Goal: Task Accomplishment & Management: Complete application form

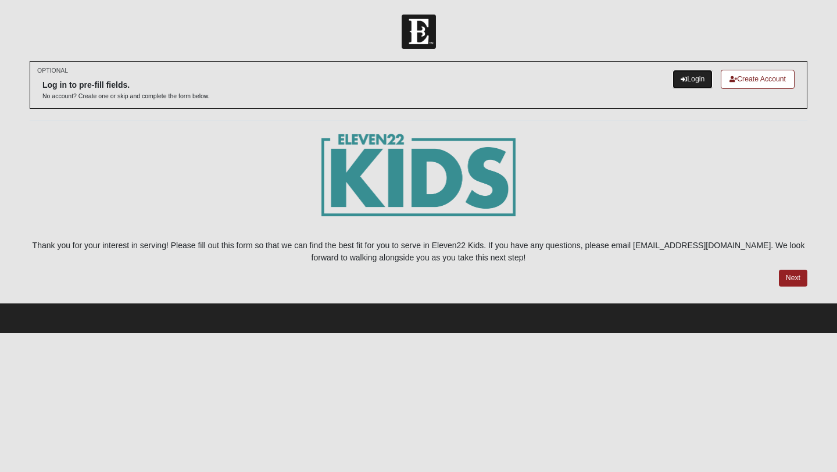
click at [688, 79] on link "Login" at bounding box center [693, 79] width 40 height 19
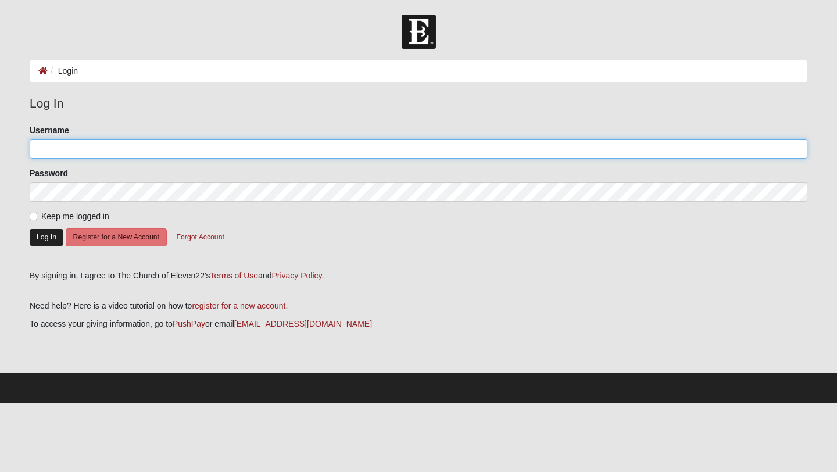
type input "Dargirl2027"
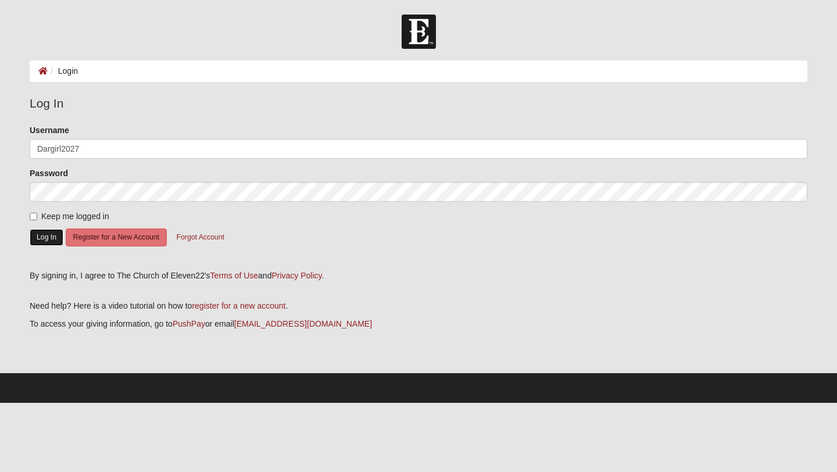
click at [43, 236] on button "Log In" at bounding box center [47, 237] width 34 height 17
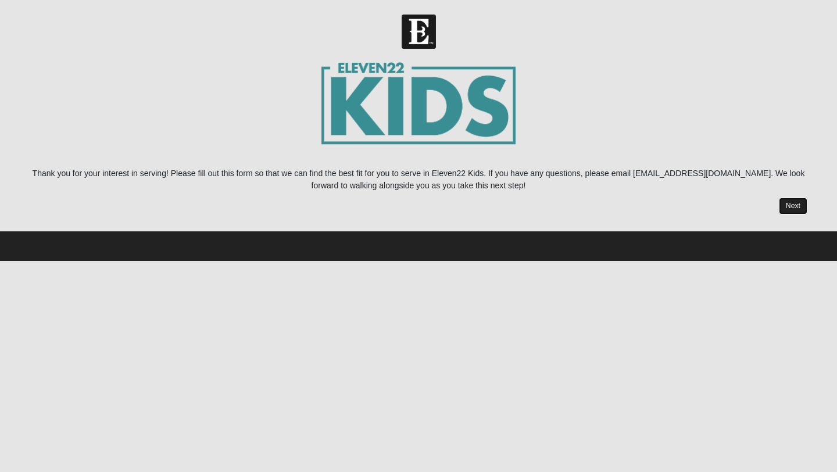
click at [796, 205] on link "Next" at bounding box center [793, 206] width 28 height 17
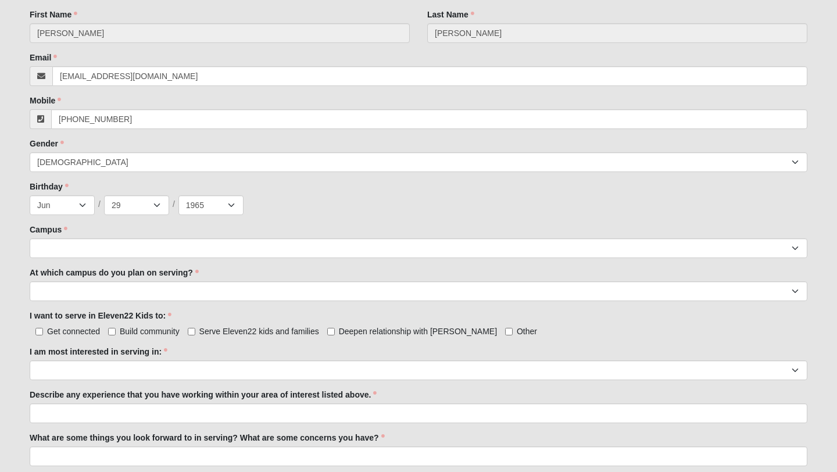
scroll to position [370, 0]
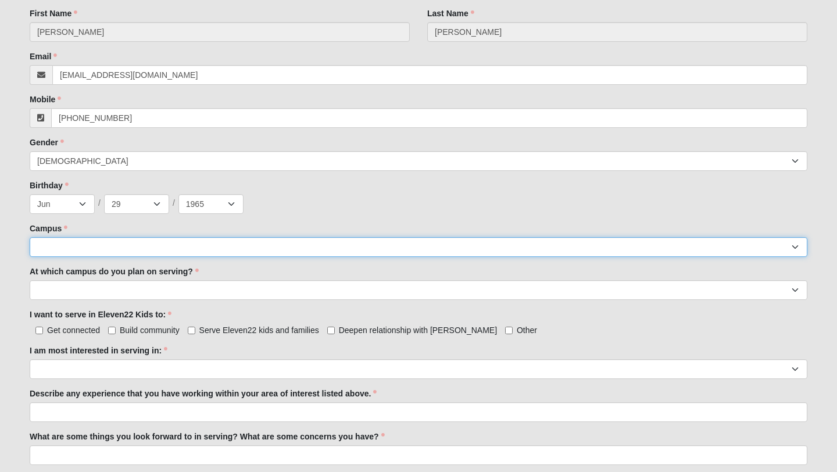
click at [110, 245] on select "[GEOGRAPHIC_DATA] [GEOGRAPHIC_DATA] (Coming Soon) Eleven22 Online [PERSON_NAME]…" at bounding box center [419, 247] width 778 height 20
select select "19"
click at [30, 237] on select "[GEOGRAPHIC_DATA] [GEOGRAPHIC_DATA] (Coming Soon) Eleven22 Online [PERSON_NAME]…" at bounding box center [419, 247] width 778 height 20
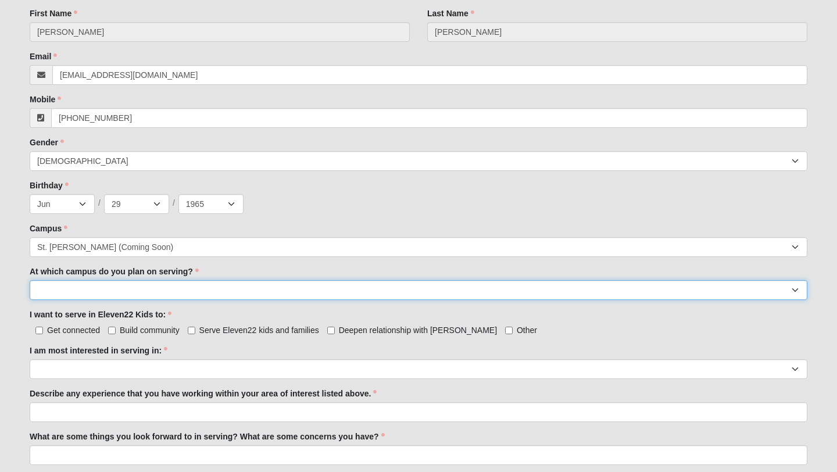
click at [83, 286] on select "[GEOGRAPHIC_DATA] [PERSON_NAME][GEOGRAPHIC_DATA] [GEOGRAPHIC_DATA] [GEOGRAPHIC_…" at bounding box center [419, 290] width 778 height 20
select select "[GEOGRAPHIC_DATA]"
click at [30, 280] on select "[GEOGRAPHIC_DATA] [PERSON_NAME][GEOGRAPHIC_DATA] [GEOGRAPHIC_DATA] [GEOGRAPHIC_…" at bounding box center [419, 290] width 778 height 20
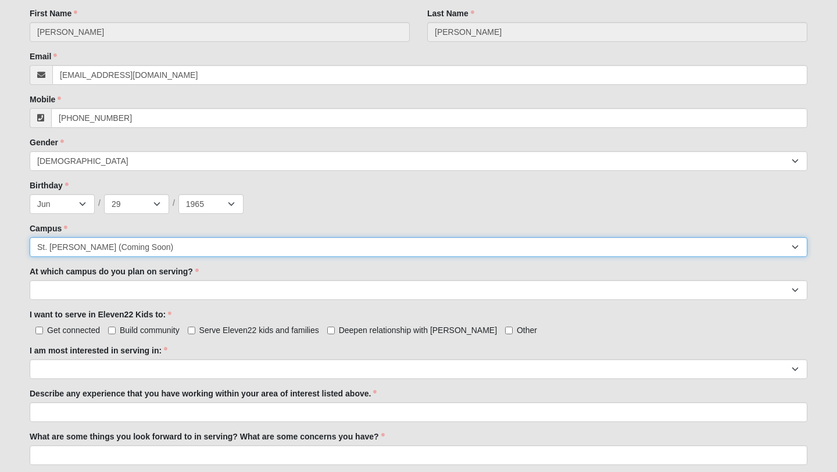
click at [151, 245] on select "[GEOGRAPHIC_DATA] [GEOGRAPHIC_DATA] (Coming Soon) Eleven22 Online [PERSON_NAME]…" at bounding box center [419, 247] width 778 height 20
click at [30, 237] on select "[GEOGRAPHIC_DATA] [GEOGRAPHIC_DATA] (Coming Soon) Eleven22 Online [PERSON_NAME]…" at bounding box center [419, 247] width 778 height 20
click at [149, 248] on select "[GEOGRAPHIC_DATA] [GEOGRAPHIC_DATA] (Coming Soon) Eleven22 Online [PERSON_NAME]…" at bounding box center [419, 247] width 778 height 20
select select "3"
click at [30, 237] on select "[GEOGRAPHIC_DATA] [GEOGRAPHIC_DATA] (Coming Soon) Eleven22 Online [PERSON_NAME]…" at bounding box center [419, 247] width 778 height 20
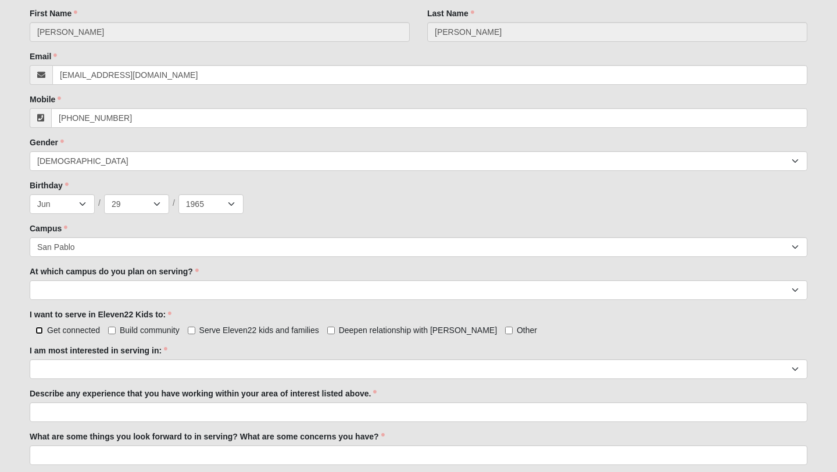
click at [39, 330] on input "Get connected" at bounding box center [39, 331] width 8 height 8
checkbox input "true"
click at [113, 331] on input "Build community" at bounding box center [112, 331] width 8 height 8
checkbox input "true"
click at [192, 330] on input "Serve Eleven22 kids and families" at bounding box center [192, 331] width 8 height 8
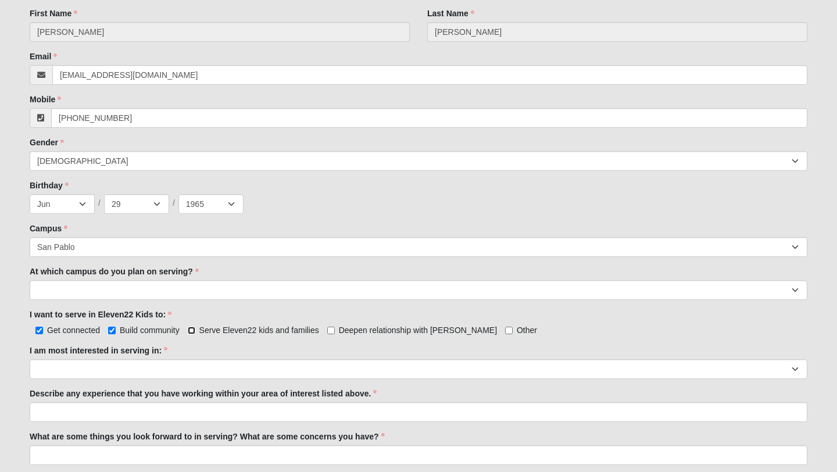
checkbox input "true"
click at [331, 329] on input "Deepen relationship with [PERSON_NAME]" at bounding box center [331, 331] width 8 height 8
checkbox input "true"
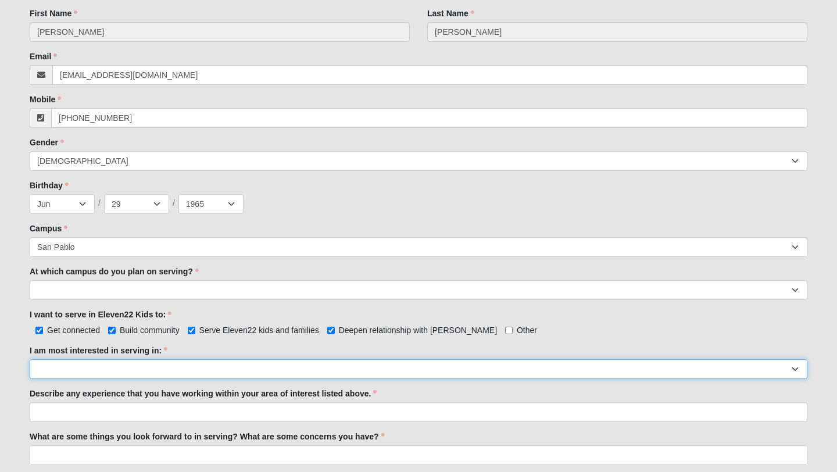
click at [115, 365] on select "Registration Tour Guide Preschool Disciple Group Leader Elementary Disciple Gro…" at bounding box center [419, 369] width 778 height 20
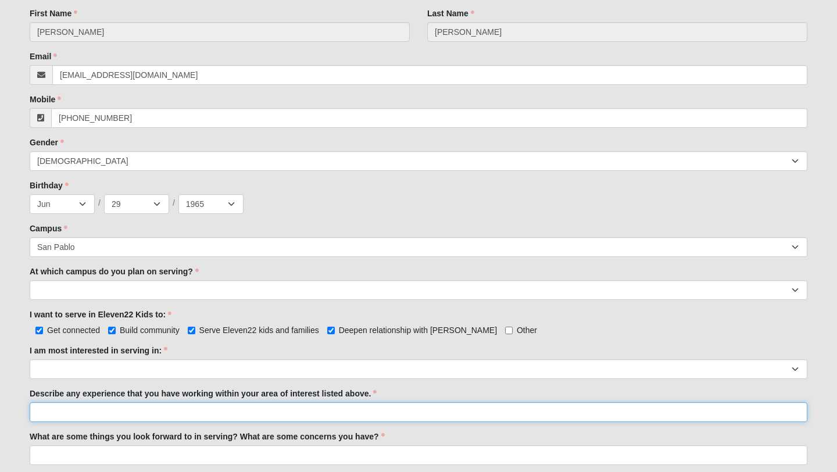
click at [147, 409] on input "Describe any experience that you have working within your area of interest list…" at bounding box center [419, 412] width 778 height 20
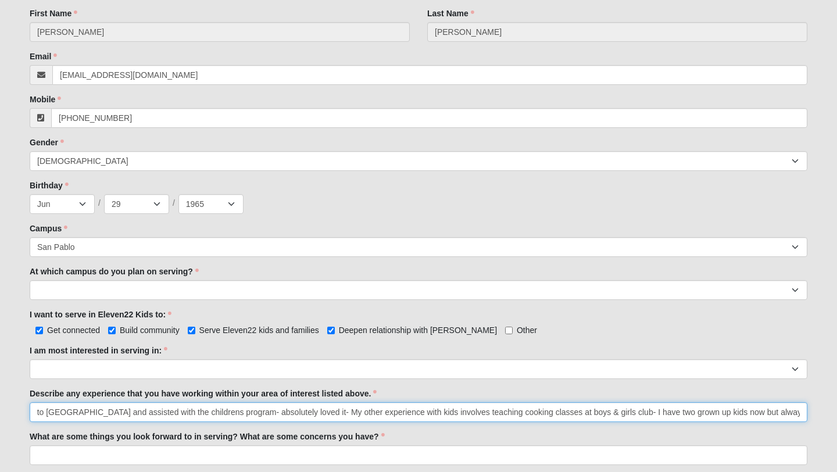
scroll to position [0, 107]
type input "I recently went on a mission to [GEOGRAPHIC_DATA] and assisted with the childre…"
click input "submit" at bounding box center [0, 0] width 0 height 0
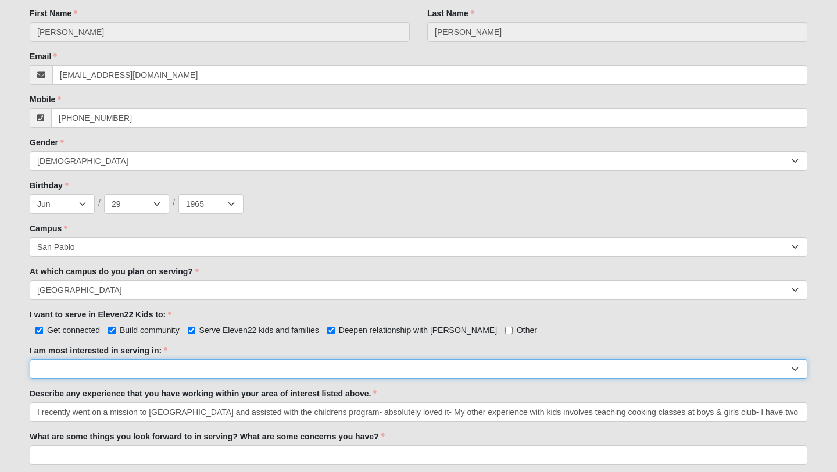
click at [131, 368] on select "Registration Tour Guide Preschool Disciple Group Leader Elementary Disciple Gro…" at bounding box center [419, 369] width 778 height 20
select select "Undecided"
click at [30, 359] on select "Registration Tour Guide Preschool Disciple Group Leader Elementary Disciple Gro…" at bounding box center [419, 369] width 778 height 20
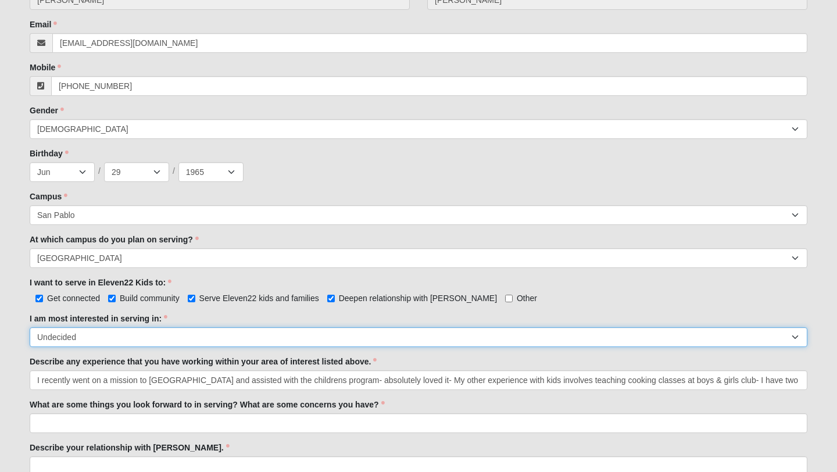
scroll to position [420, 0]
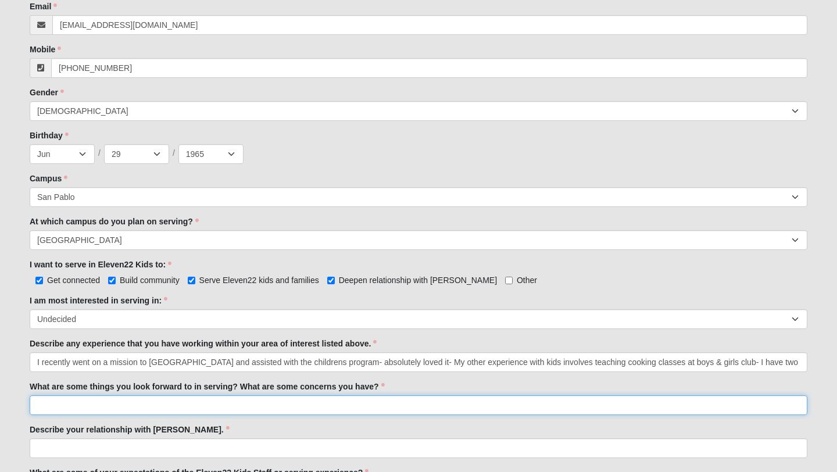
click at [98, 400] on input "What are some things you look forward to in serving? What are some concerns you…" at bounding box center [419, 405] width 778 height 20
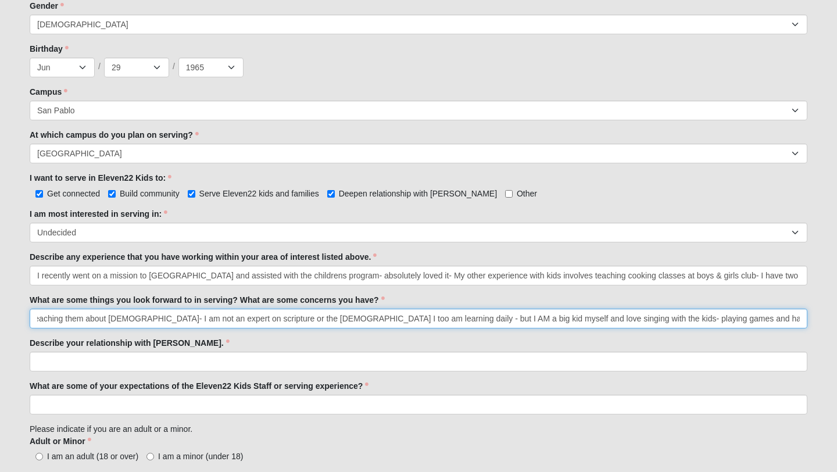
scroll to position [541, 0]
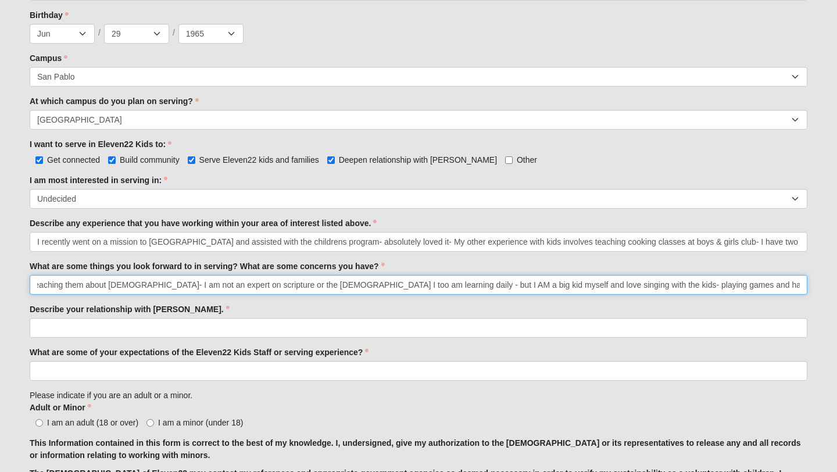
type input "playing with the kids and teaching them about [DEMOGRAPHIC_DATA]- I am not an e…"
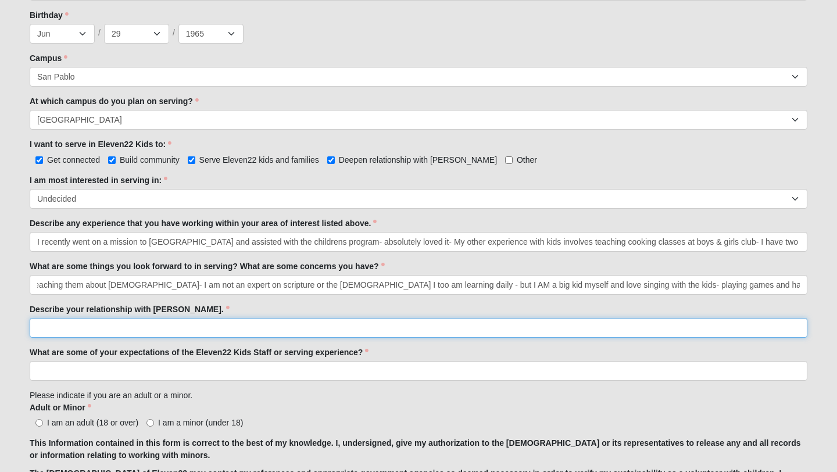
click at [72, 326] on input "Describe your relationship with [PERSON_NAME]." at bounding box center [419, 328] width 778 height 20
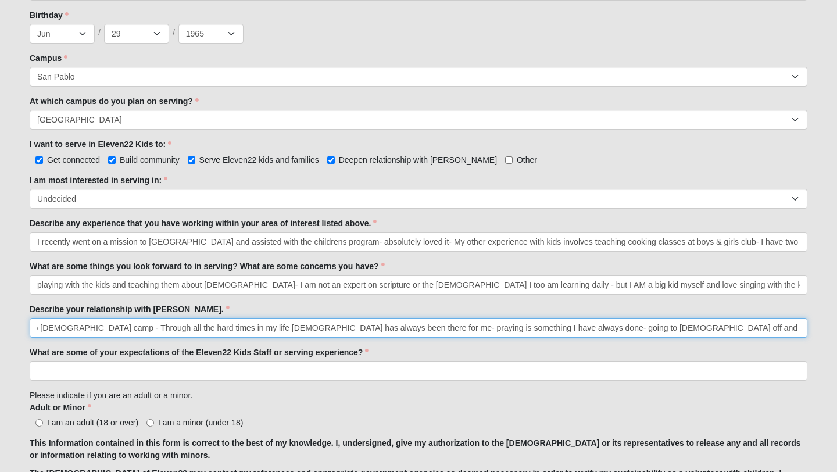
scroll to position [0, 624]
type input "my mom introduced me to [DEMOGRAPHIC_DATA] as a child - I grew up going to [DAT…"
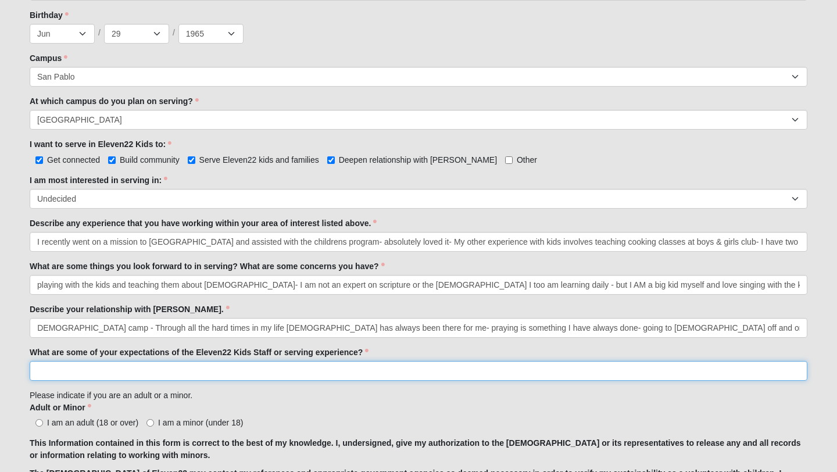
scroll to position [0, 0]
click at [81, 378] on input "What are some of your expectations of the Eleven22 Kids Staff or serving experi…" at bounding box center [419, 371] width 778 height 20
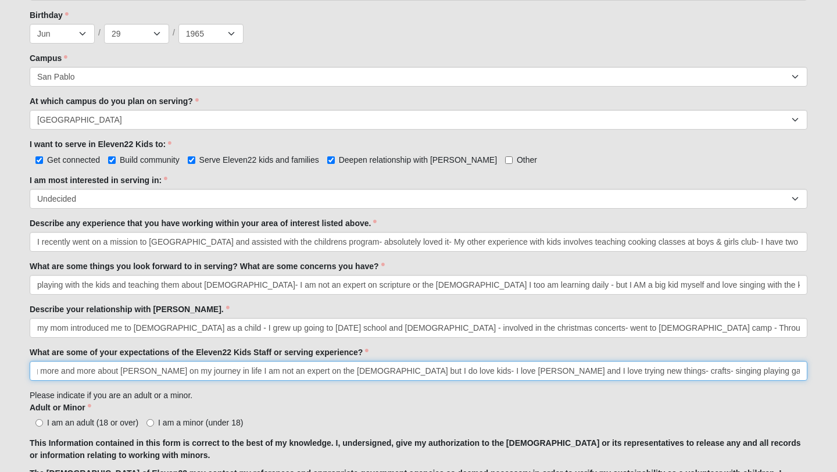
scroll to position [0, 736]
type input "Flexability - and patience with me- my mom is ill in [GEOGRAPHIC_DATA] she has …"
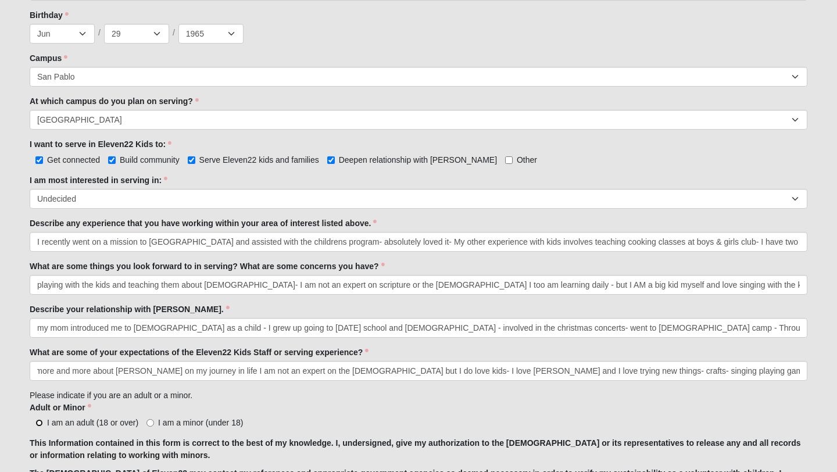
scroll to position [0, 0]
click at [37, 423] on input "I am an adult (18 or over)" at bounding box center [39, 423] width 8 height 8
radio input "true"
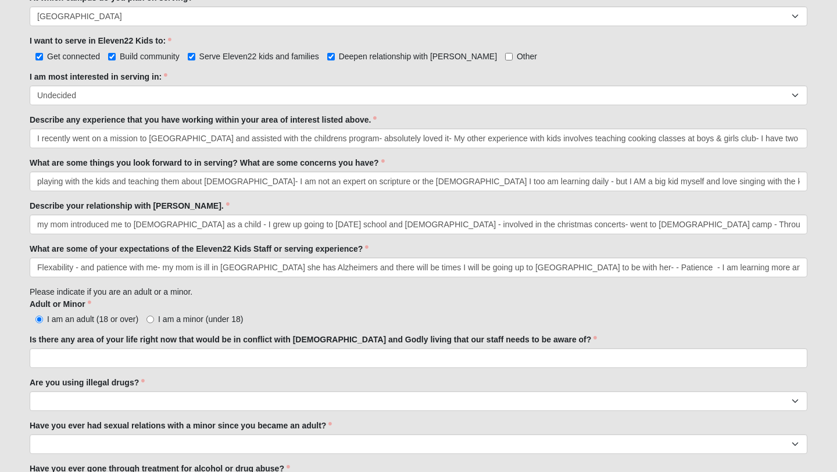
scroll to position [645, 0]
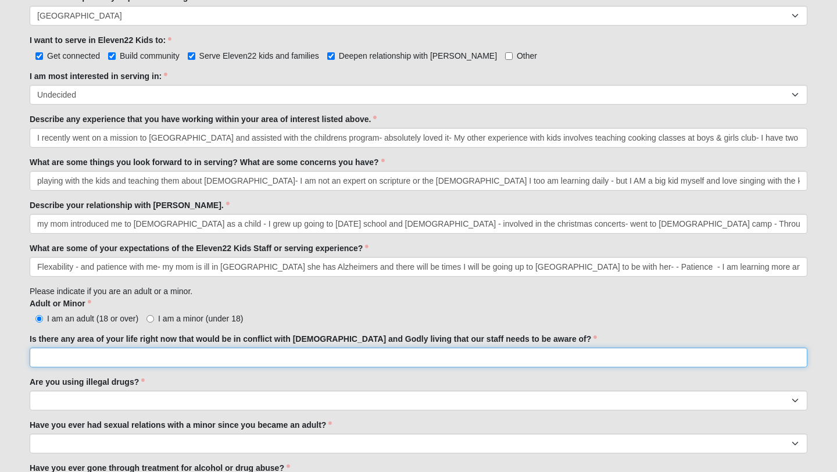
click at [156, 360] on input "Is there any area of your life right now that would be in conflict with [DEMOGR…" at bounding box center [419, 358] width 778 height 20
type input "no"
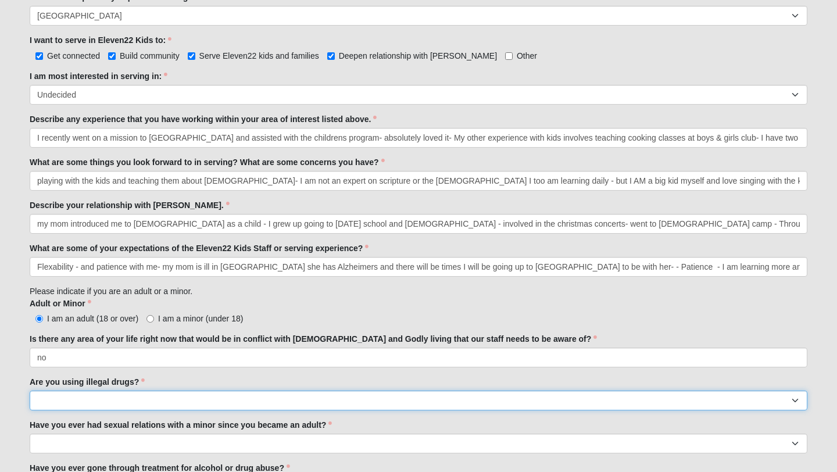
click at [111, 400] on select "Yes No" at bounding box center [419, 401] width 778 height 20
select select "No"
click at [30, 391] on select "Yes No" at bounding box center [419, 401] width 778 height 20
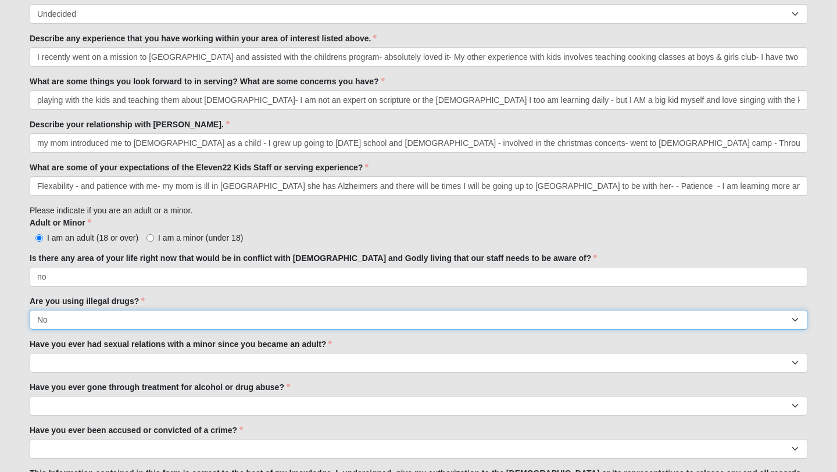
scroll to position [726, 0]
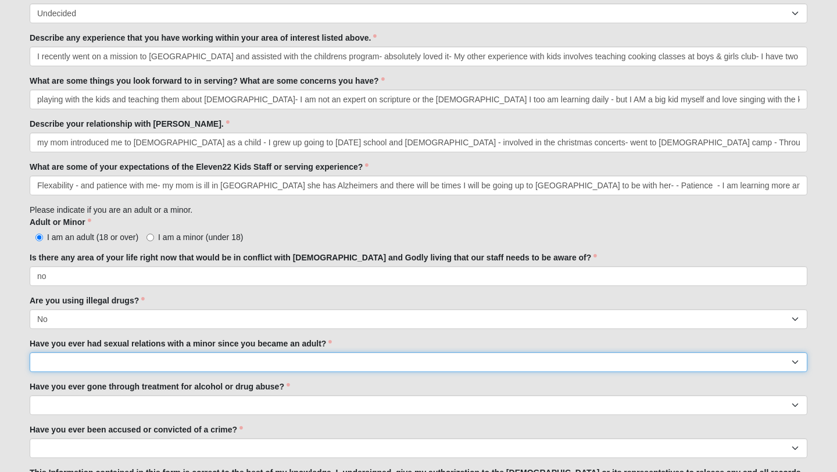
click at [194, 358] on select "Yes No" at bounding box center [419, 362] width 778 height 20
select select "No"
click at [30, 352] on select "Yes No" at bounding box center [419, 362] width 778 height 20
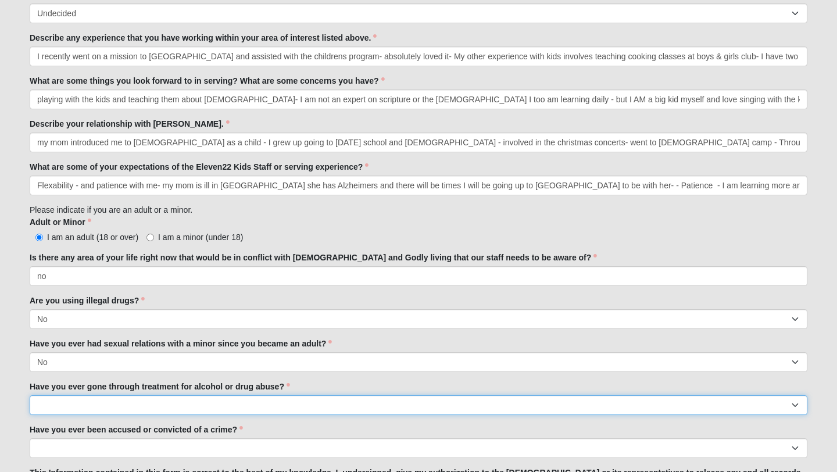
click at [205, 408] on select "Yes No" at bounding box center [419, 405] width 778 height 20
select select "No"
click at [30, 395] on select "Yes No" at bounding box center [419, 405] width 778 height 20
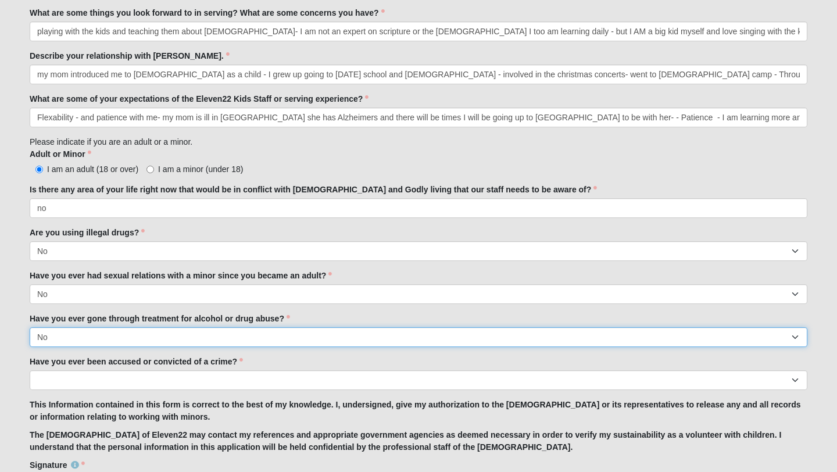
scroll to position [798, 0]
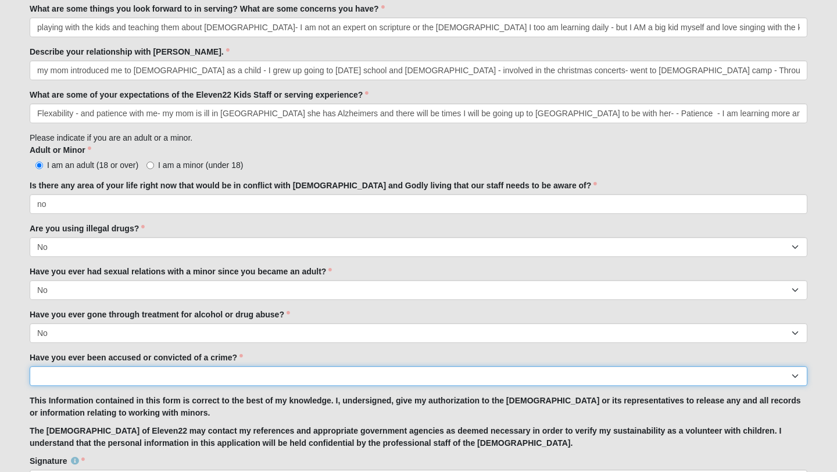
click at [150, 366] on select "Yes No" at bounding box center [419, 376] width 778 height 20
select select "No"
click at [30, 366] on select "Yes No" at bounding box center [419, 376] width 778 height 20
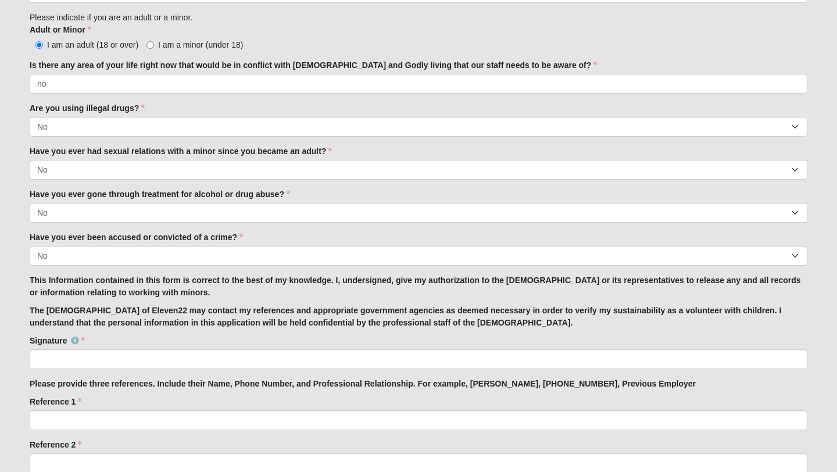
scroll to position [922, 0]
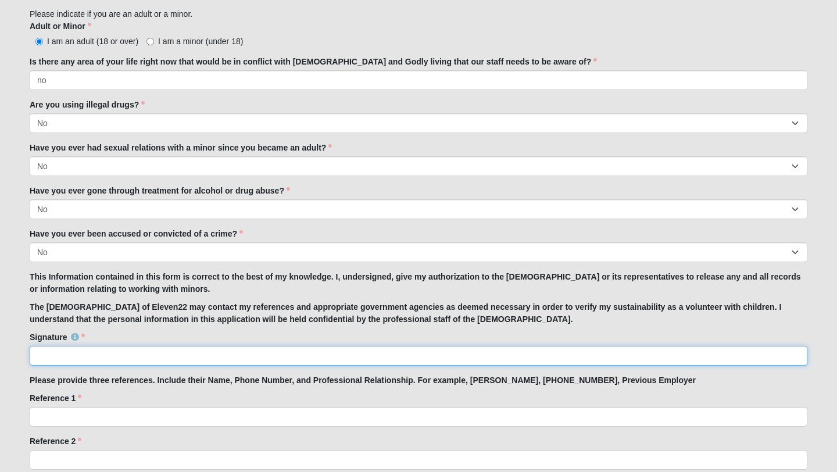
click at [97, 357] on input "Signature" at bounding box center [419, 356] width 778 height 20
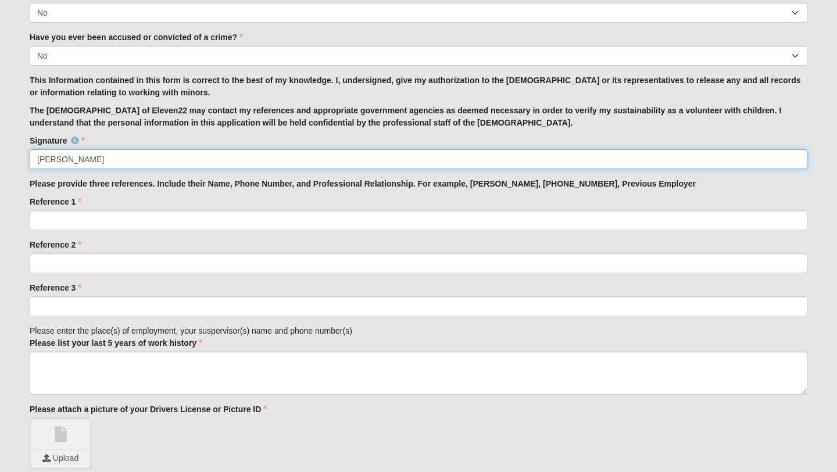
scroll to position [1115, 0]
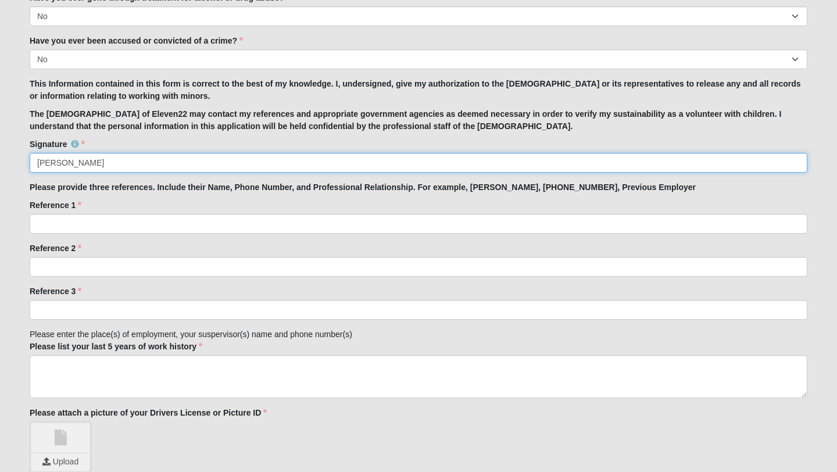
click at [92, 162] on input "[PERSON_NAME]" at bounding box center [419, 163] width 778 height 20
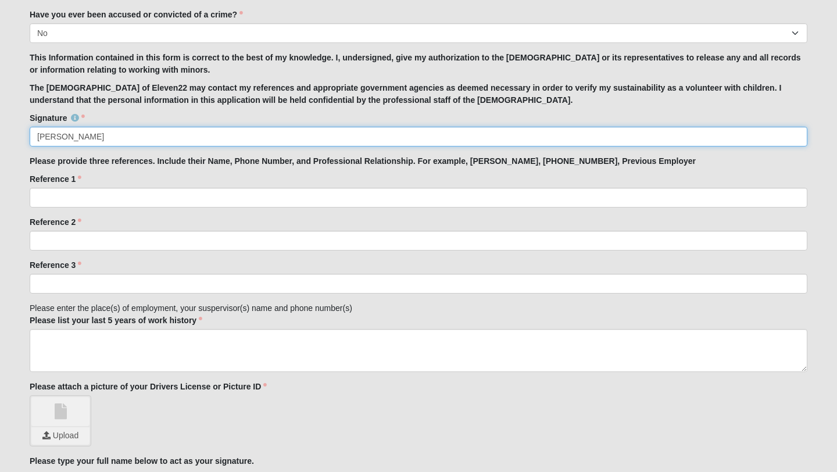
scroll to position [1103, 0]
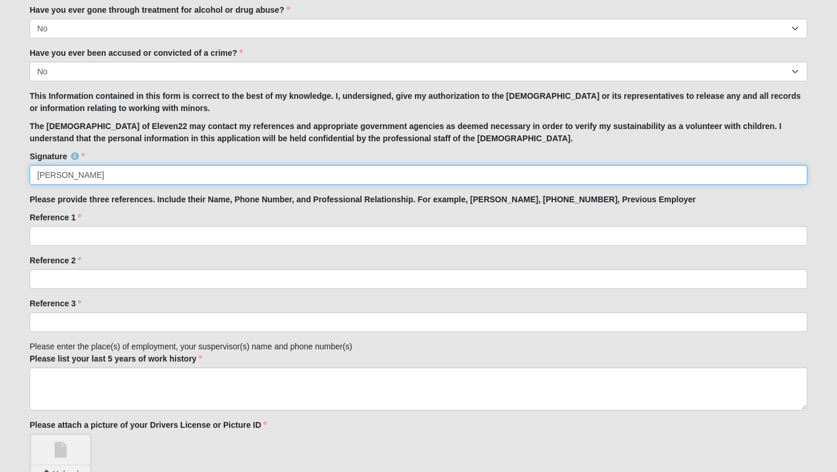
type input "[PERSON_NAME]"
